Goal: Transaction & Acquisition: Purchase product/service

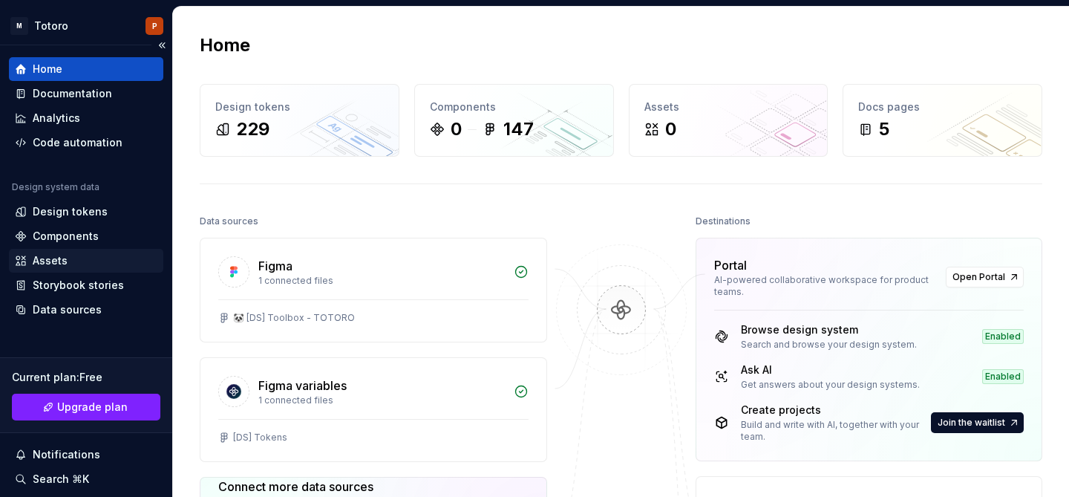
scroll to position [143, 0]
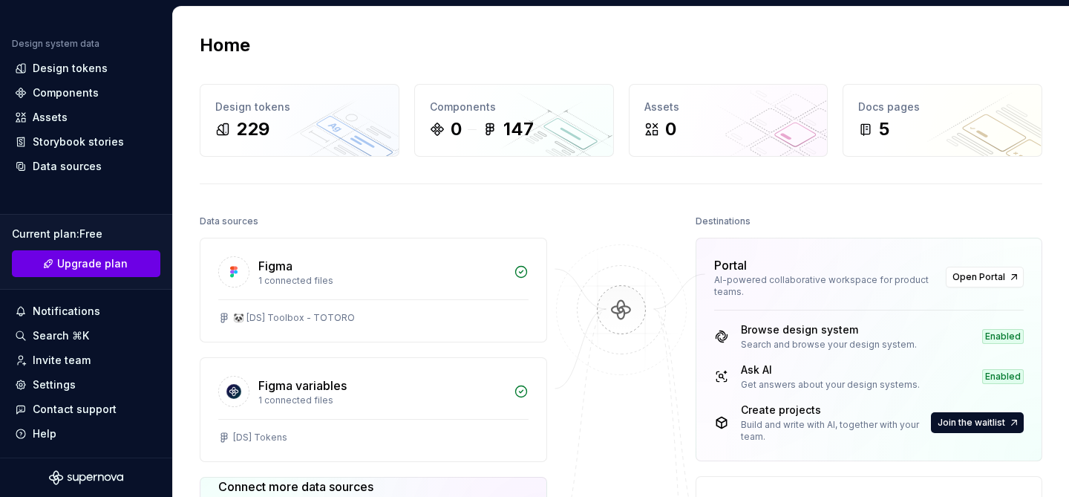
click at [68, 268] on span "Upgrade plan" at bounding box center [92, 263] width 71 height 15
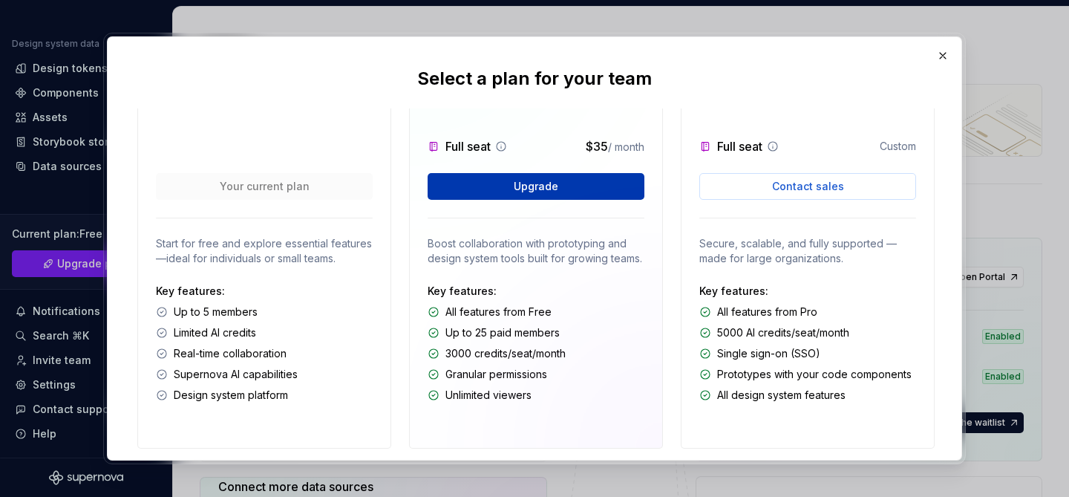
scroll to position [168, 0]
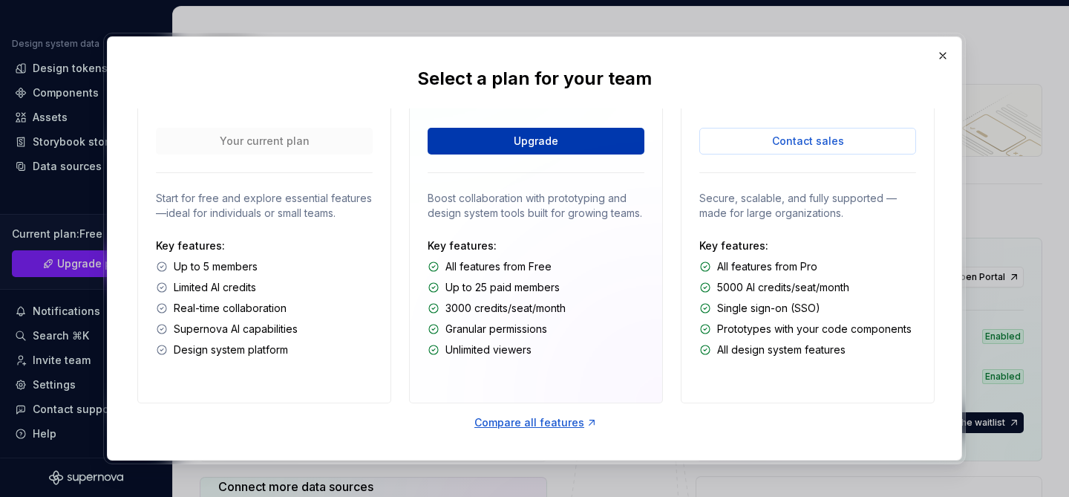
click at [512, 146] on button "Upgrade" at bounding box center [535, 141] width 217 height 27
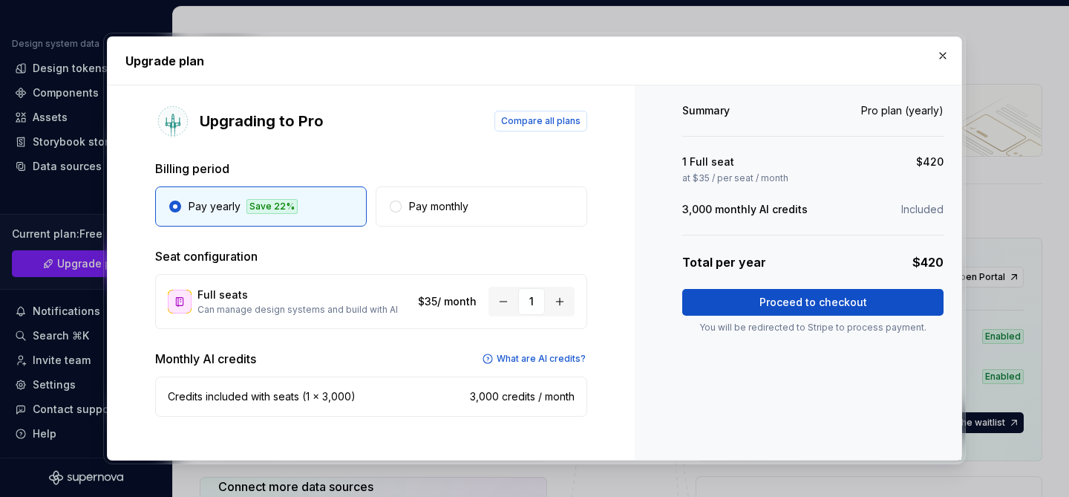
scroll to position [4, 0]
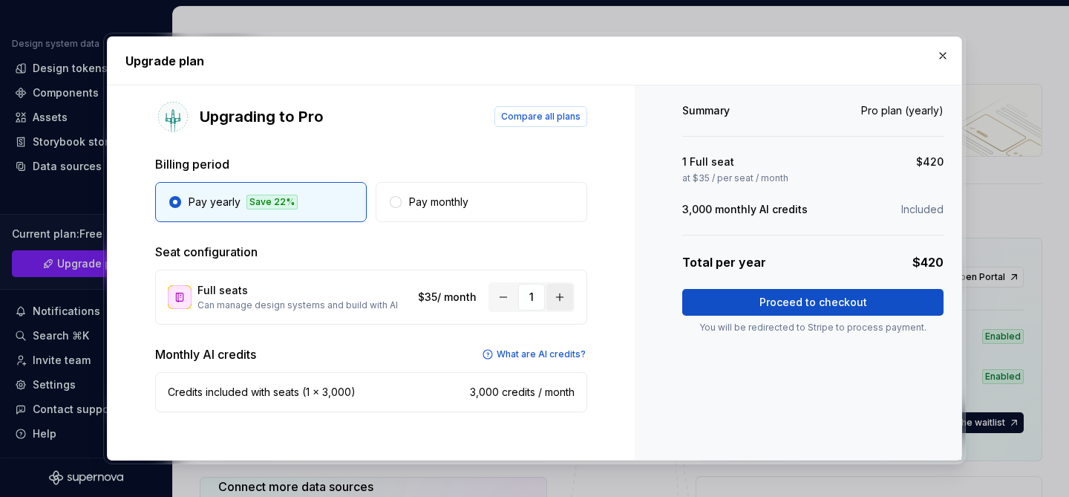
click at [560, 302] on button "button" at bounding box center [559, 297] width 27 height 27
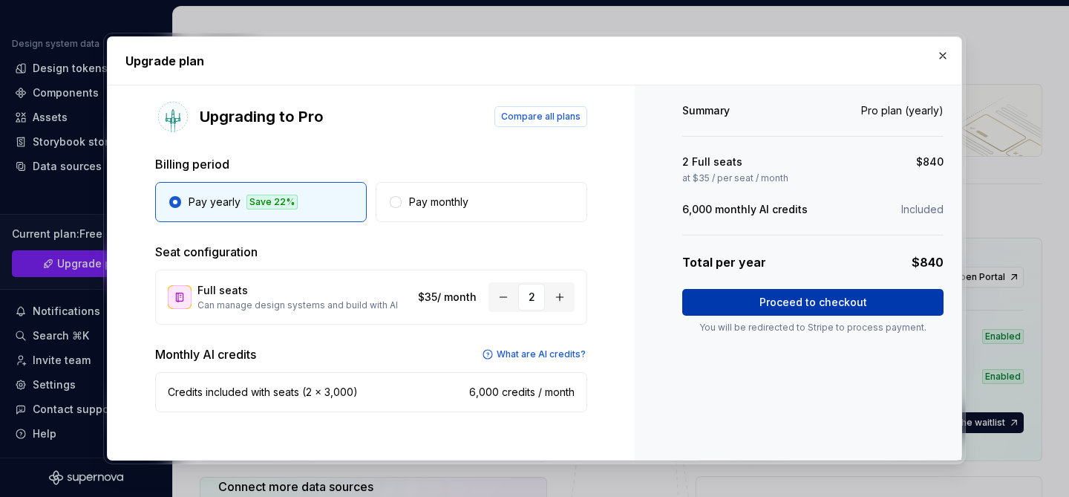
click at [799, 300] on span "Proceed to checkout" at bounding box center [813, 302] width 108 height 15
